Goal: Task Accomplishment & Management: Use online tool/utility

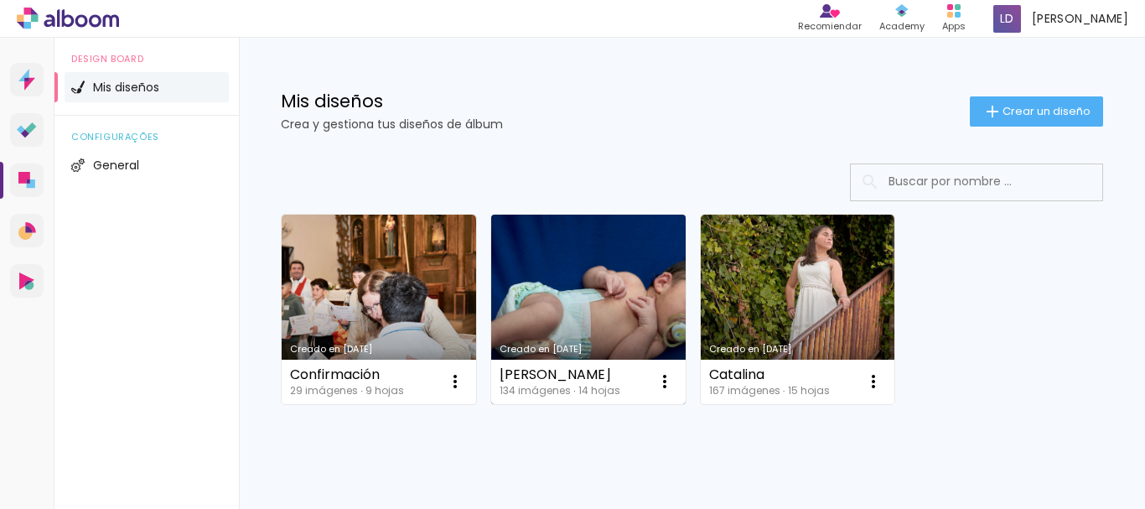
click at [614, 257] on link "Creado en [DATE]" at bounding box center [588, 309] width 194 height 189
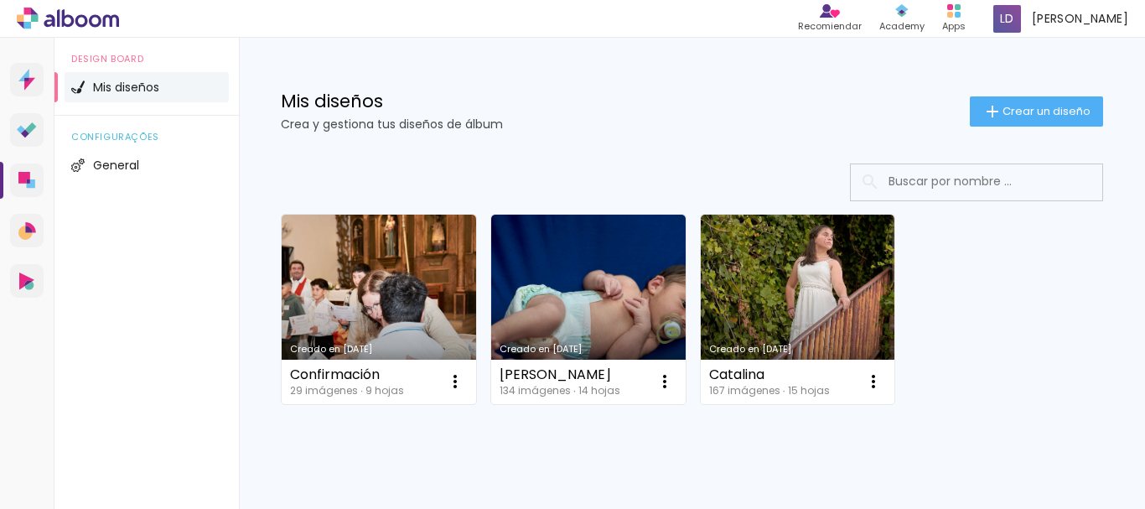
click at [0, 0] on neon-animated-pages "Confirmar Cancelar" at bounding box center [0, 0] width 0 height 0
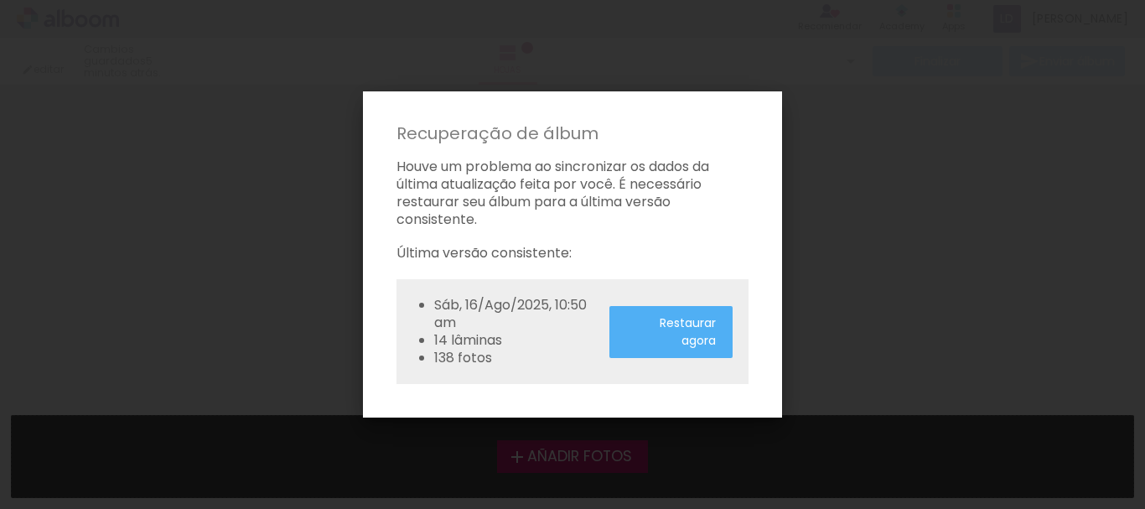
click at [669, 357] on paper-button "Restaurar agora" at bounding box center [670, 332] width 123 height 52
